Goal: Task Accomplishment & Management: Use online tool/utility

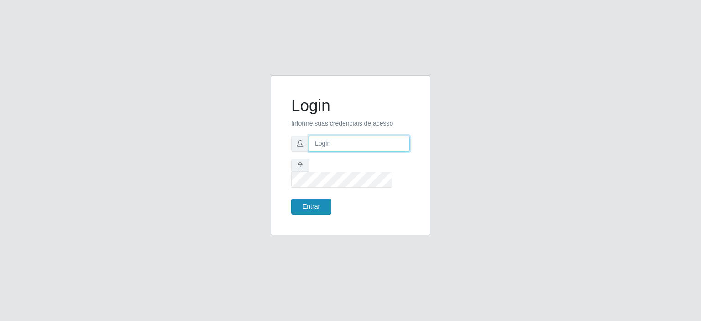
type input "[EMAIL_ADDRESS][DOMAIN_NAME]"
click at [310, 198] on button "Entrar" at bounding box center [311, 206] width 40 height 16
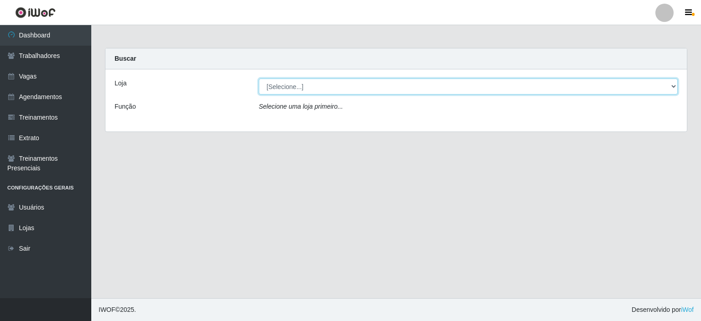
click at [297, 89] on select "[Selecione...] Preço Bom Supermercado" at bounding box center [468, 86] width 419 height 16
select select "387"
click at [259, 78] on select "[Selecione...] Preço Bom Supermercado" at bounding box center [468, 86] width 419 height 16
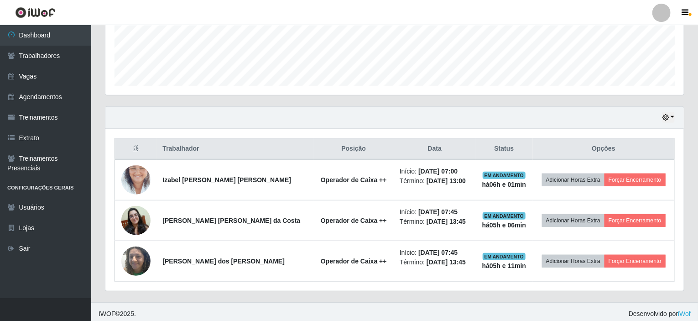
scroll to position [243, 0]
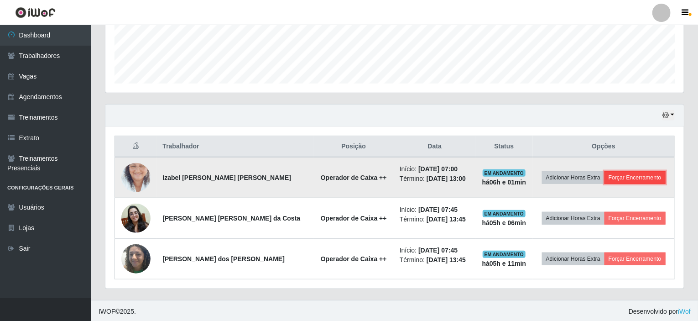
click at [630, 172] on button "Forçar Encerramento" at bounding box center [634, 177] width 61 height 13
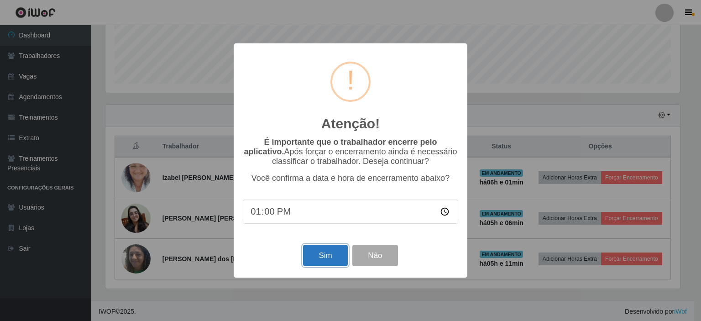
click at [317, 253] on button "Sim" at bounding box center [325, 255] width 44 height 21
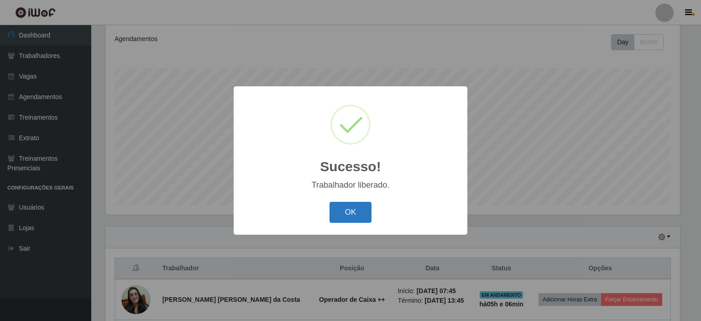
click at [359, 208] on button "OK" at bounding box center [350, 212] width 42 height 21
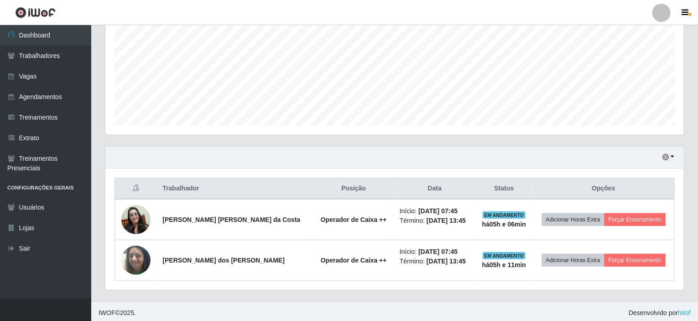
scroll to position [202, 0]
